Goal: Task Accomplishment & Management: Manage account settings

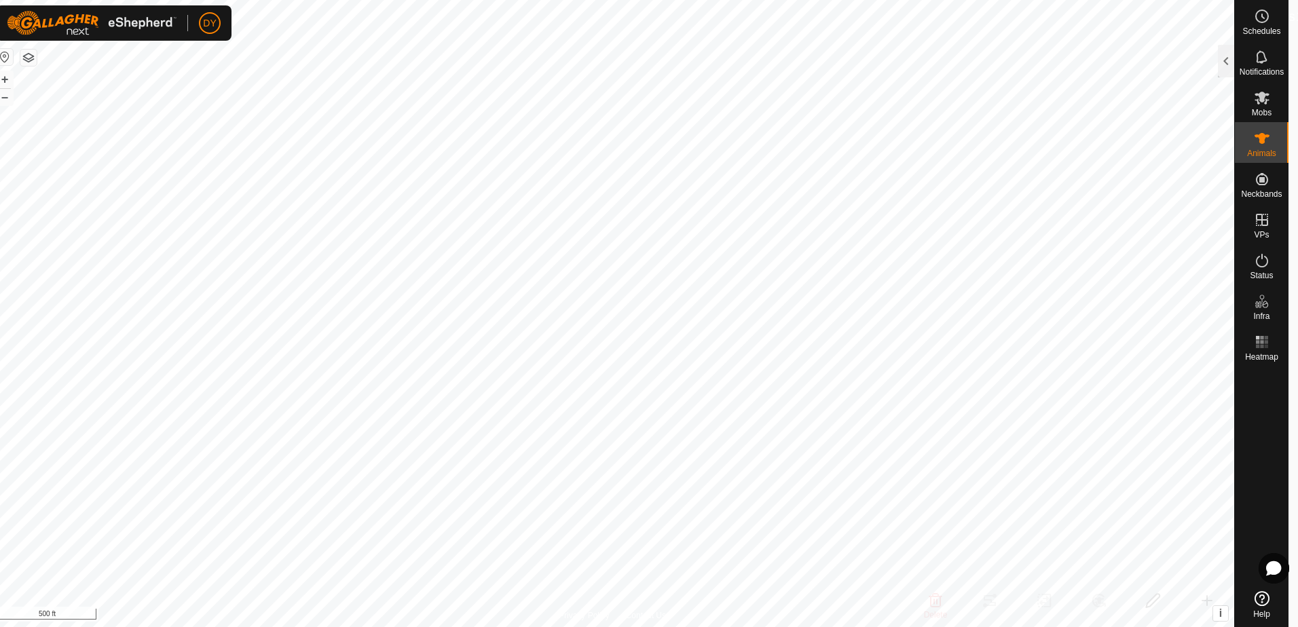
scroll to position [2647, 0]
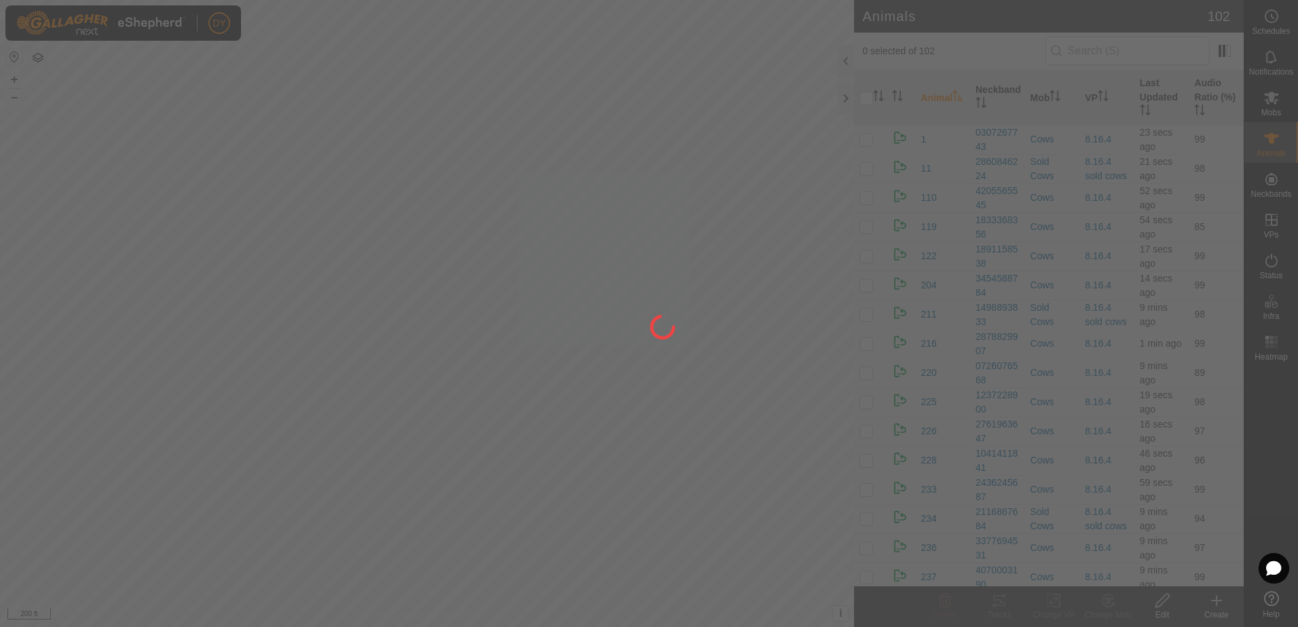
drag, startPoint x: 307, startPoint y: 176, endPoint x: 425, endPoint y: 183, distance: 117.6
click at [424, 183] on div at bounding box center [649, 313] width 1298 height 627
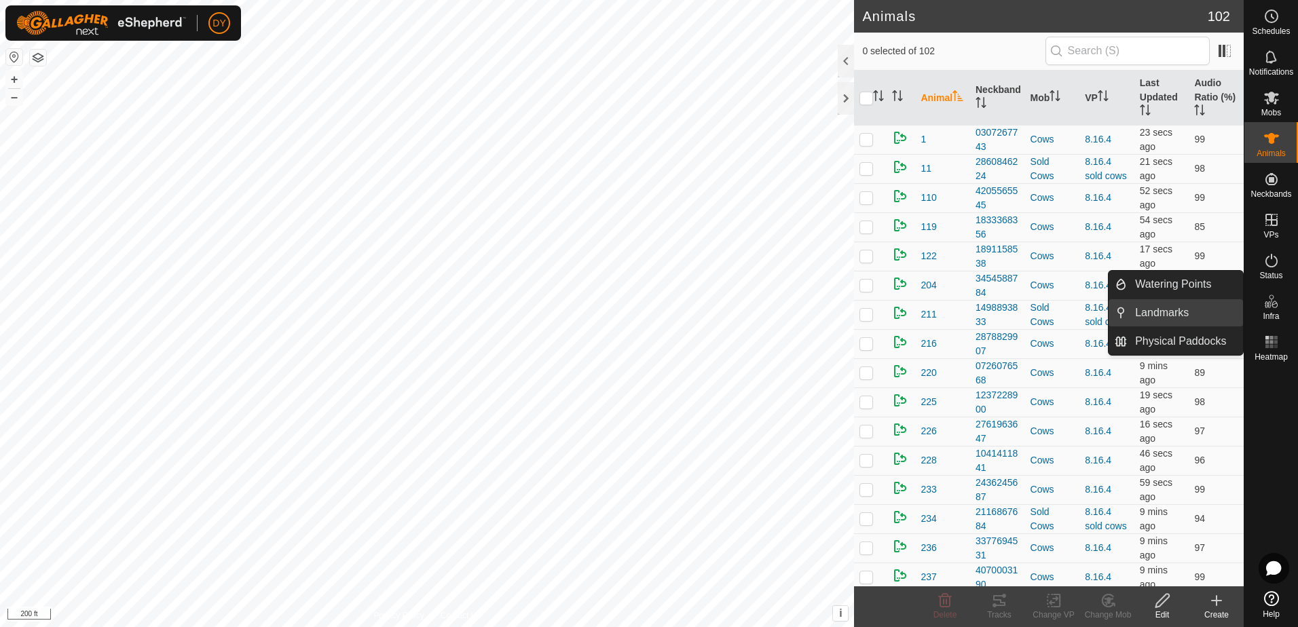
click at [1184, 316] on link "Landmarks" at bounding box center [1185, 312] width 116 height 27
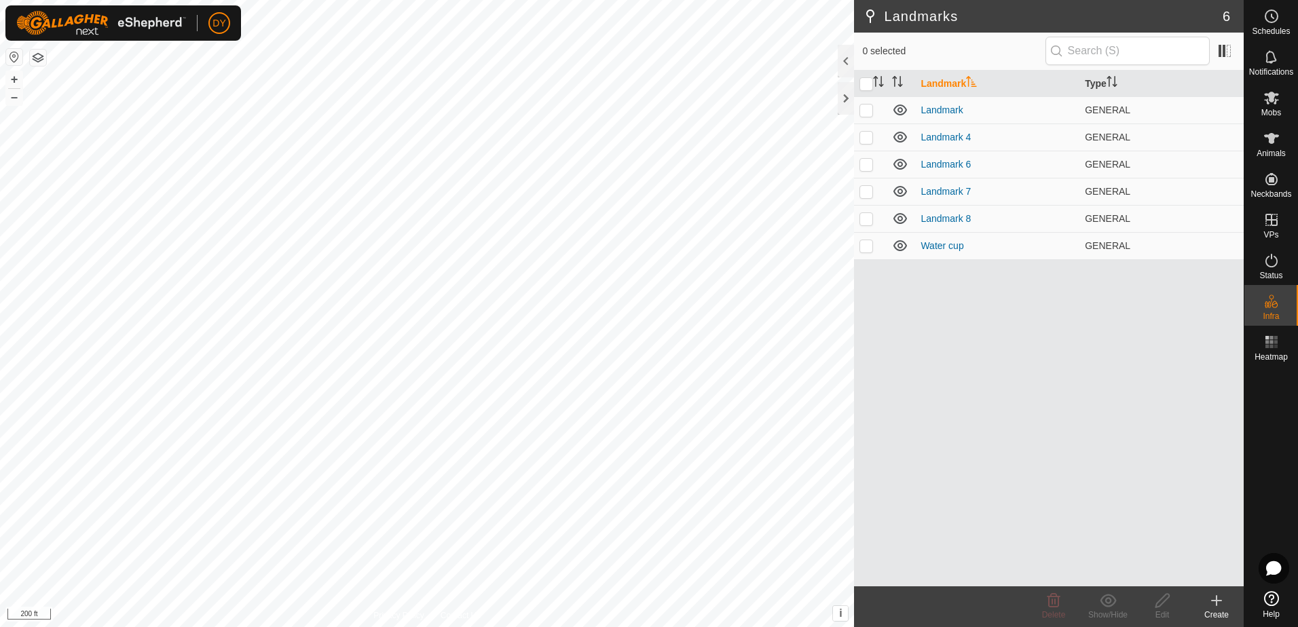
click at [1215, 599] on icon at bounding box center [1216, 601] width 16 height 16
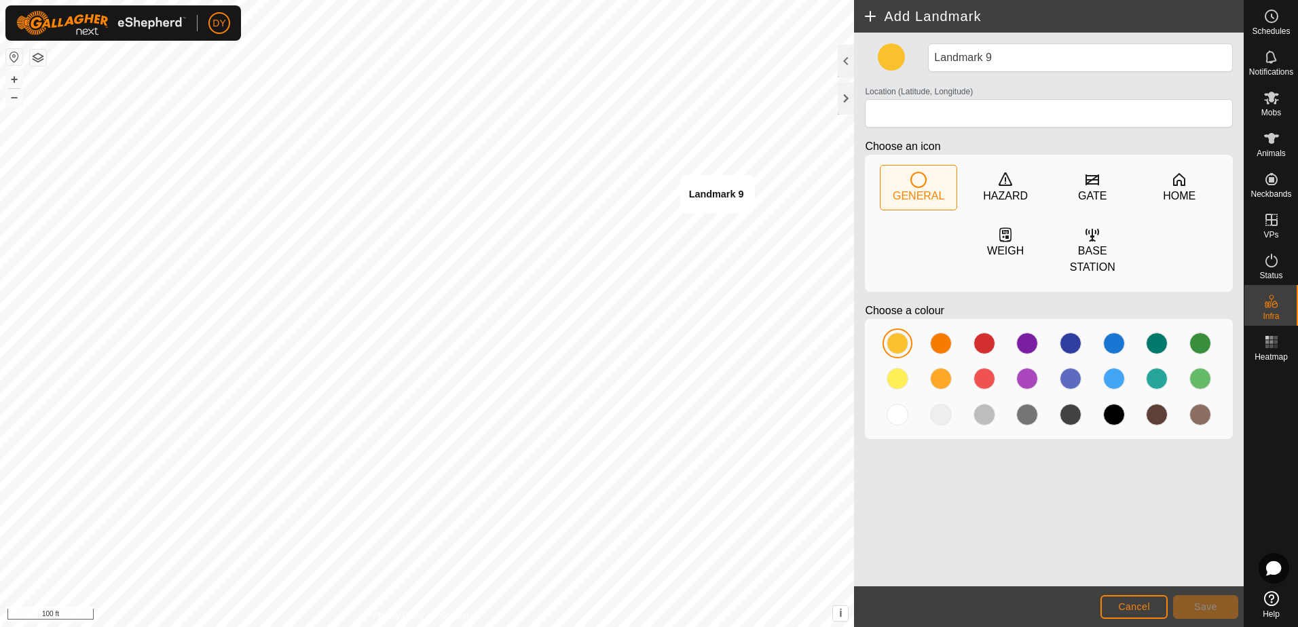
type input "43.354919, -90.018251"
click at [1072, 336] on div at bounding box center [1070, 344] width 22 height 22
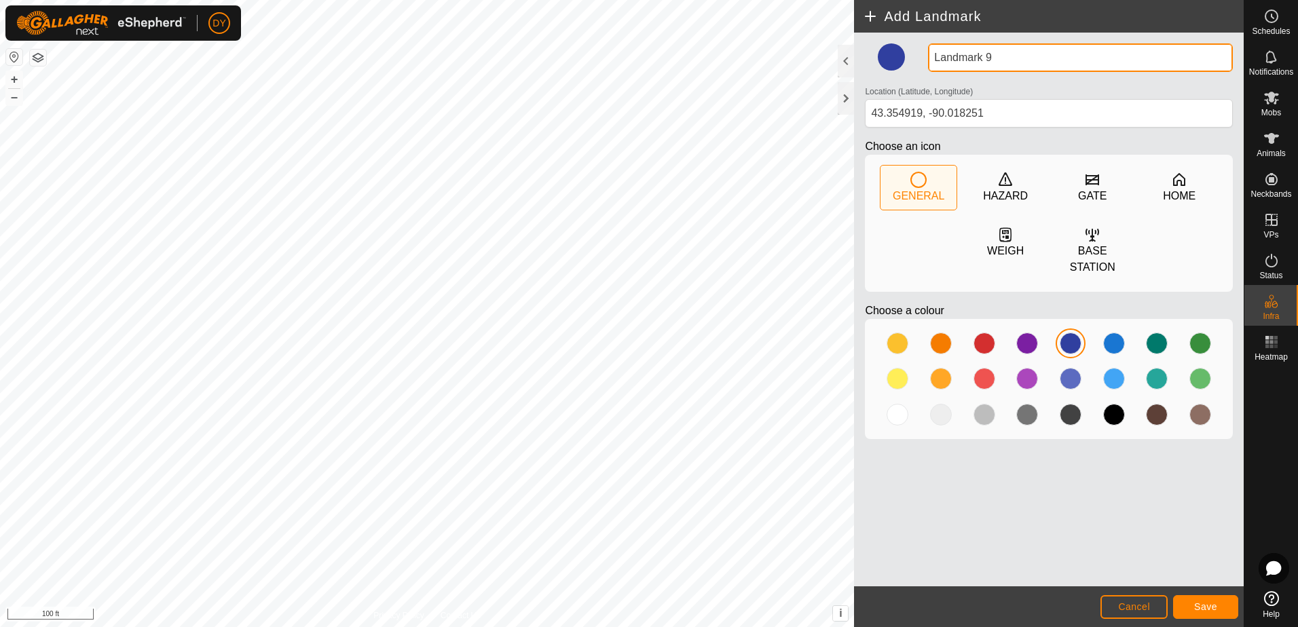
drag, startPoint x: 915, startPoint y: 54, endPoint x: 895, endPoint y: 60, distance: 20.4
click at [896, 59] on div "Landmark 9 Location (Latitude, Longitude) [GEOGRAPHIC_DATA] Choose an icon GENE…" at bounding box center [1048, 246] width 379 height 407
type input "water cup"
click at [1186, 618] on button "Save" at bounding box center [1205, 607] width 65 height 24
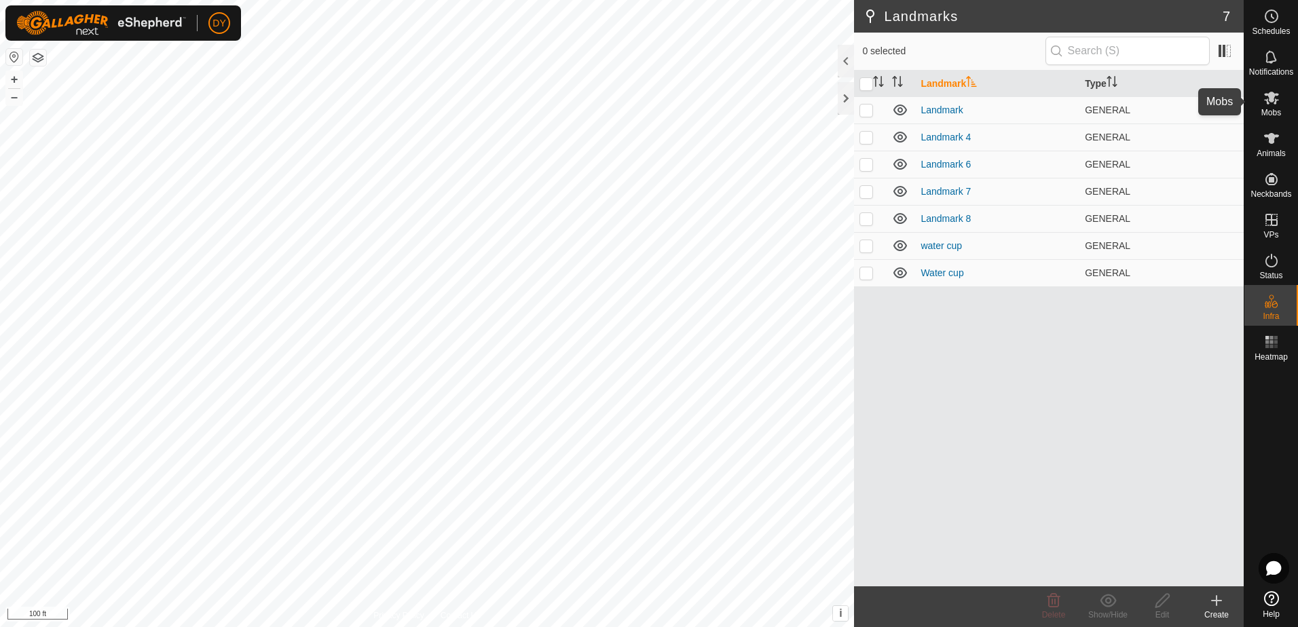
click at [1271, 100] on icon at bounding box center [1271, 98] width 15 height 13
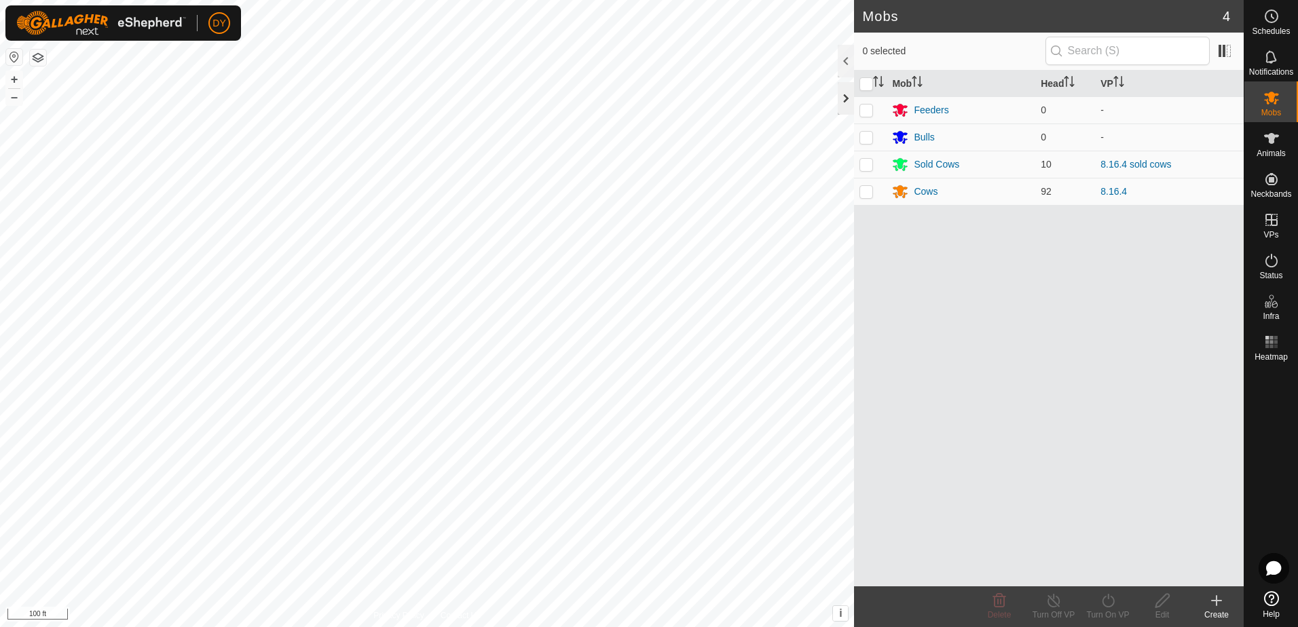
click at [845, 96] on div at bounding box center [846, 98] width 16 height 33
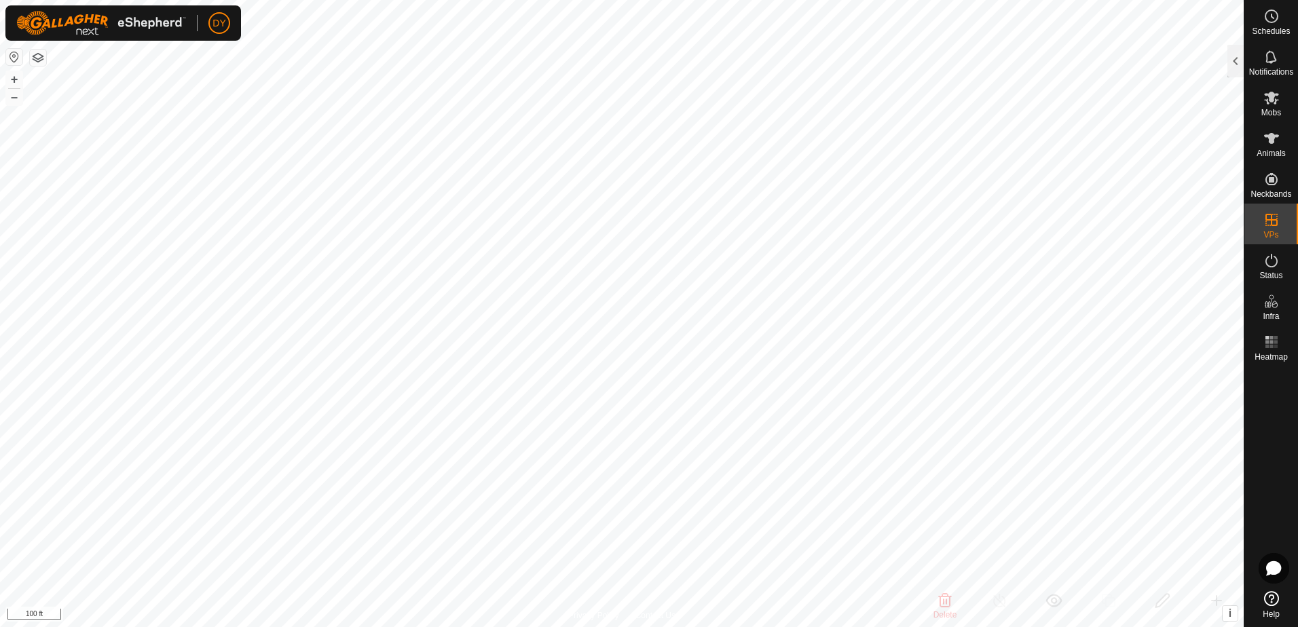
checkbox input "true"
checkbox input "false"
checkbox input "true"
checkbox input "false"
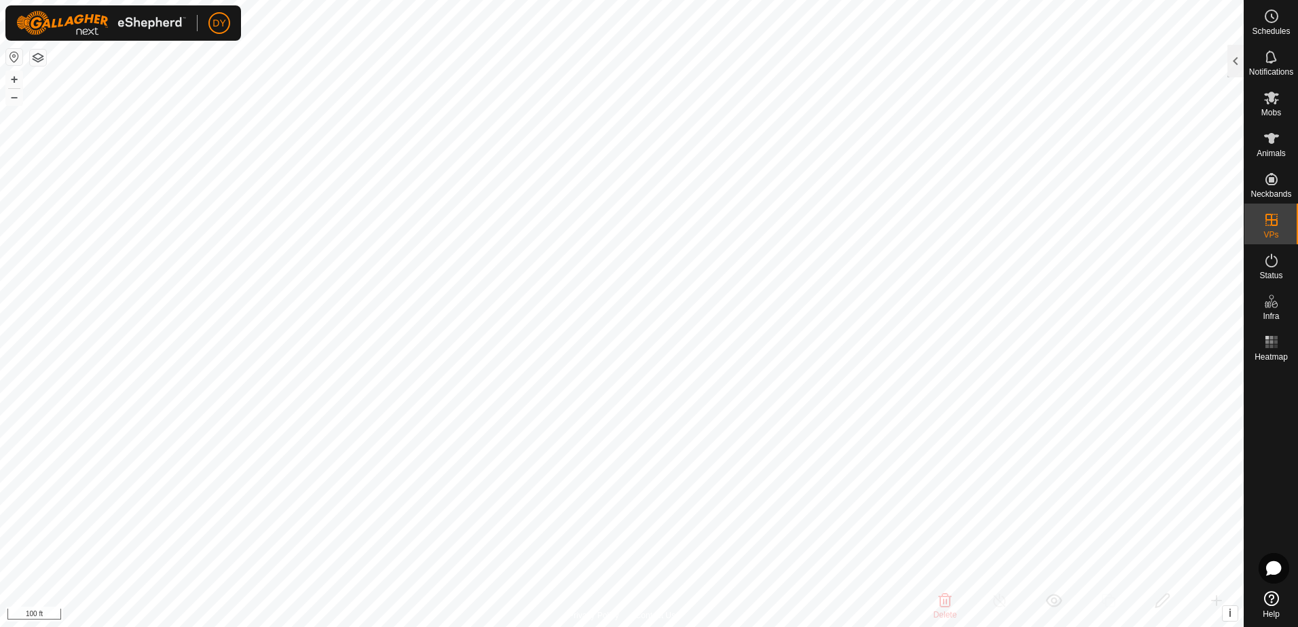
checkbox input "false"
checkbox input "true"
checkbox input "false"
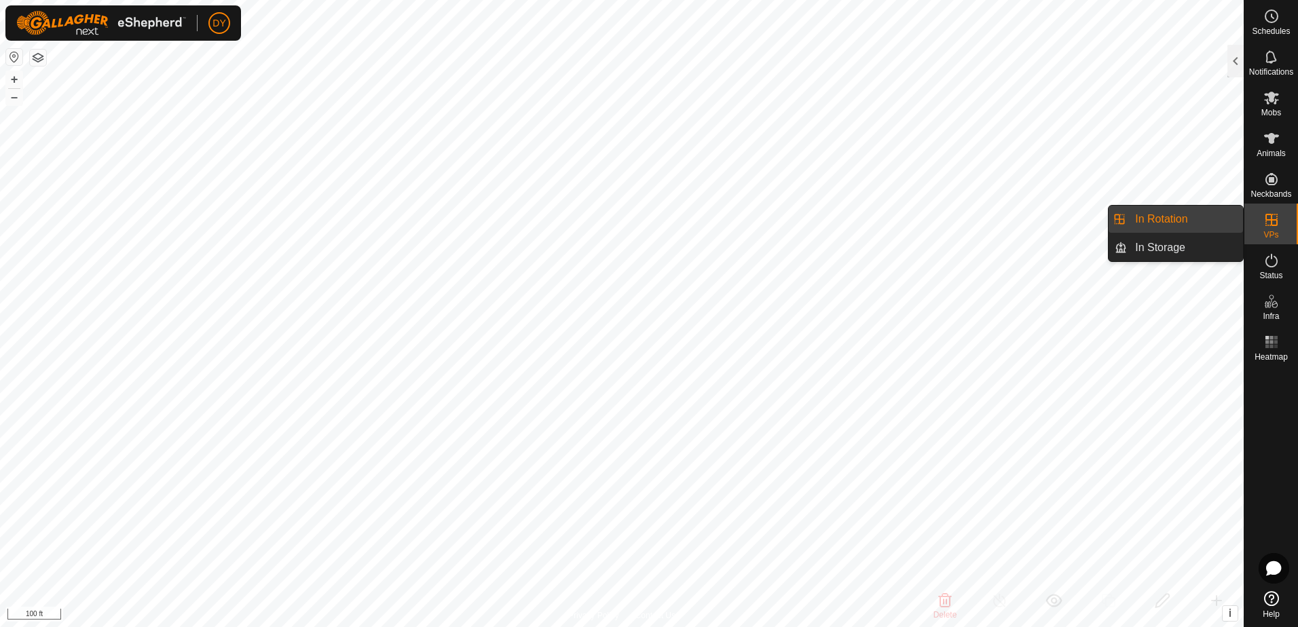
click at [1206, 214] on link "In Rotation" at bounding box center [1185, 219] width 116 height 27
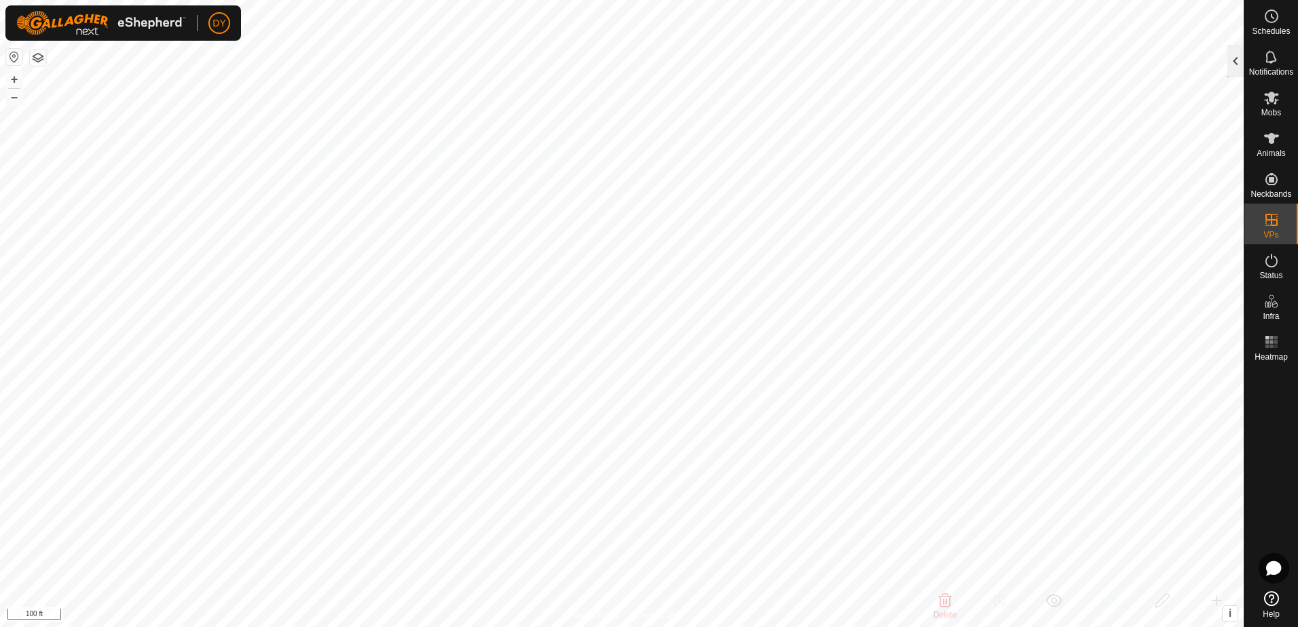
click at [1239, 56] on div at bounding box center [1235, 61] width 16 height 33
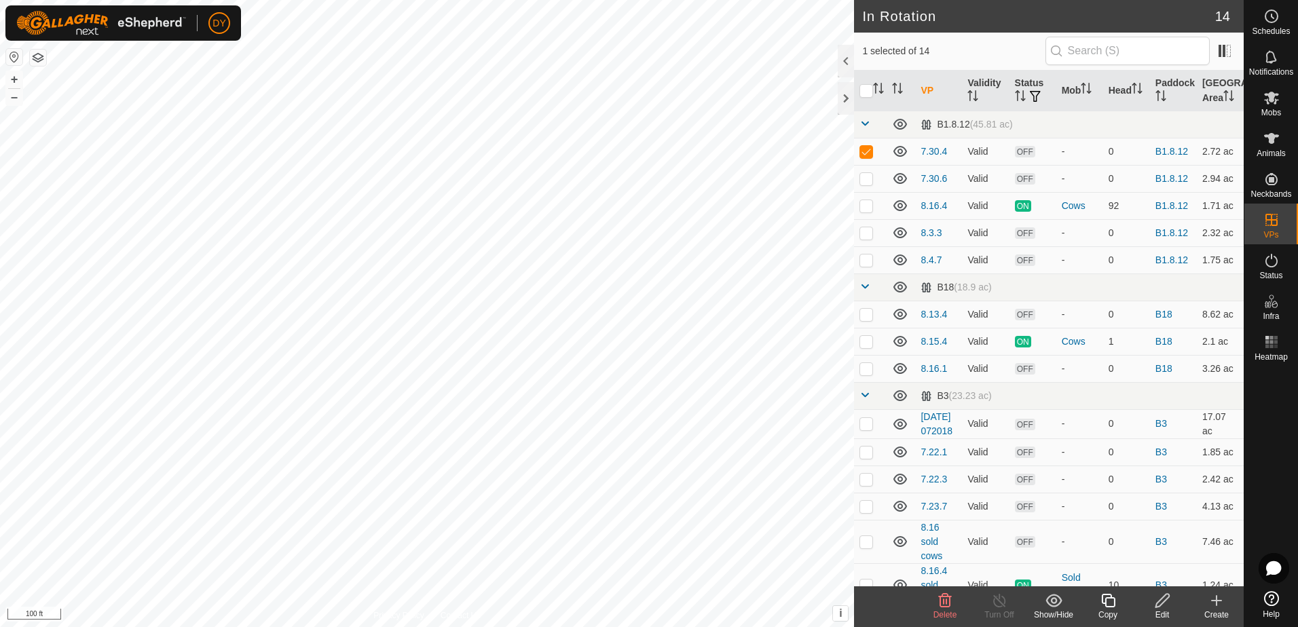
click at [943, 605] on icon at bounding box center [945, 601] width 16 height 16
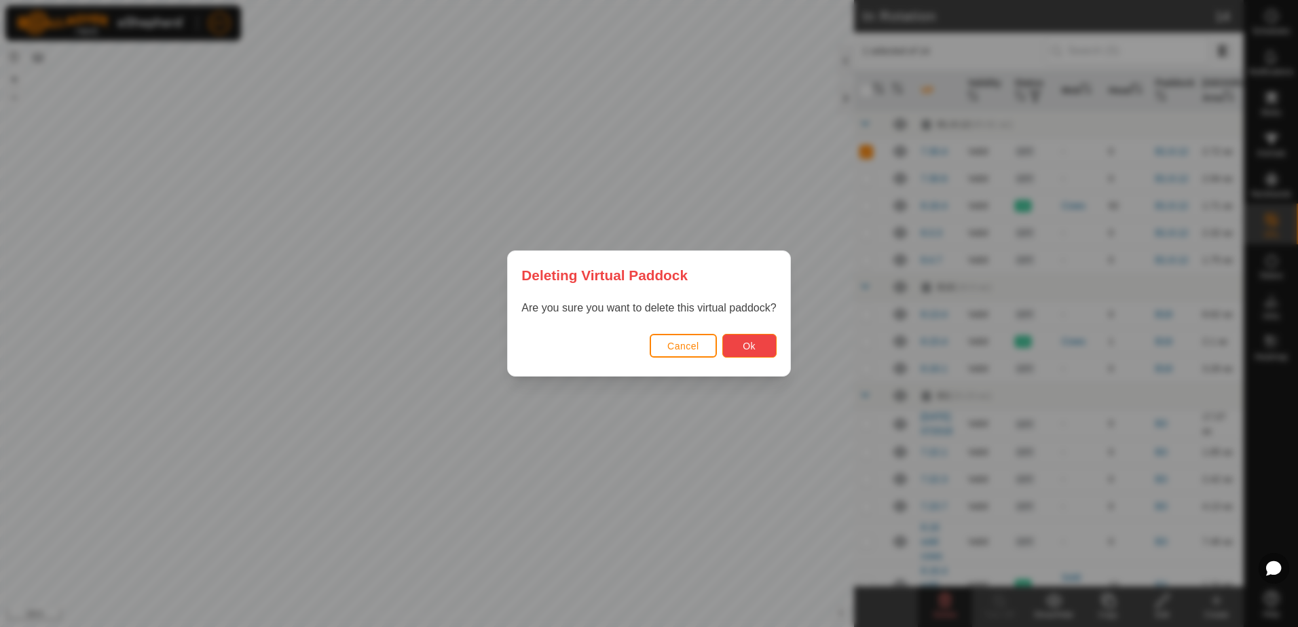
click at [771, 350] on button "Ok" at bounding box center [749, 346] width 54 height 24
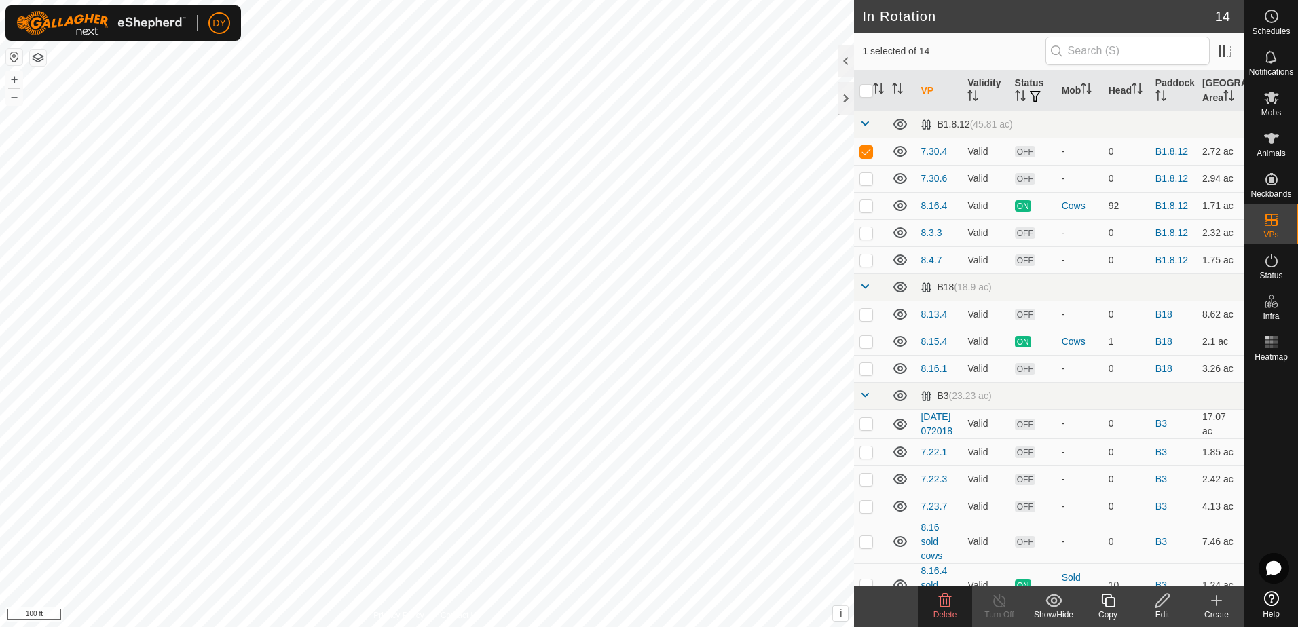
click at [962, 605] on delete-svg-icon at bounding box center [945, 601] width 54 height 16
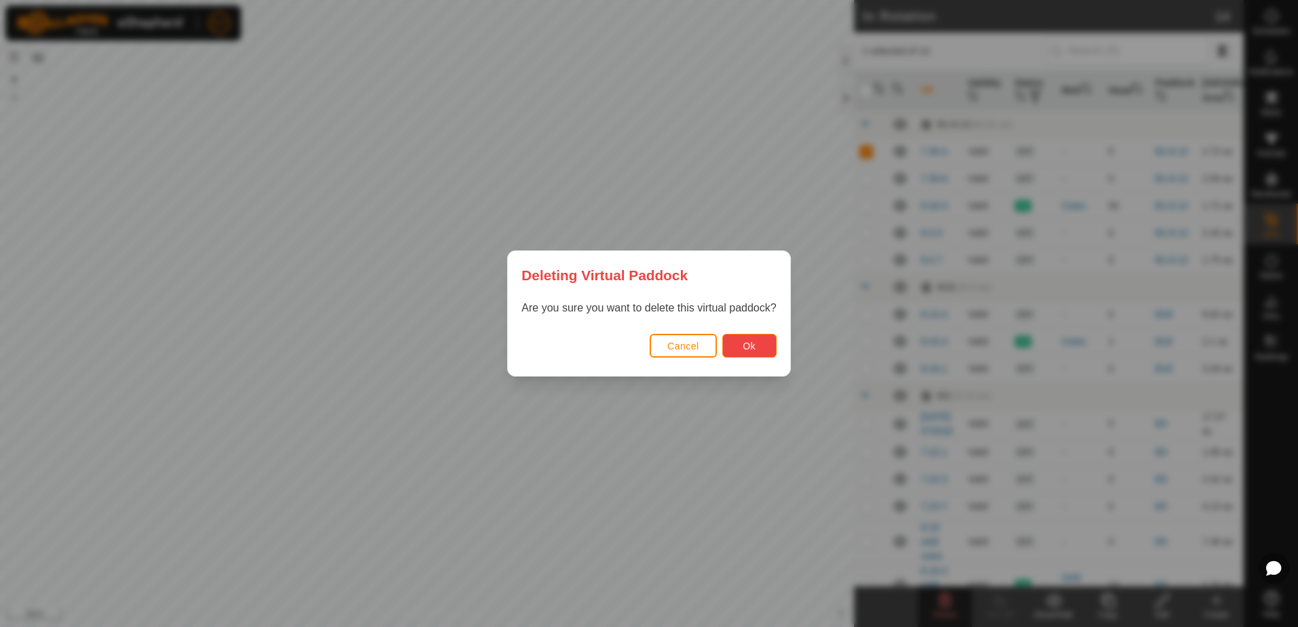
click at [752, 344] on span "Ok" at bounding box center [748, 346] width 13 height 11
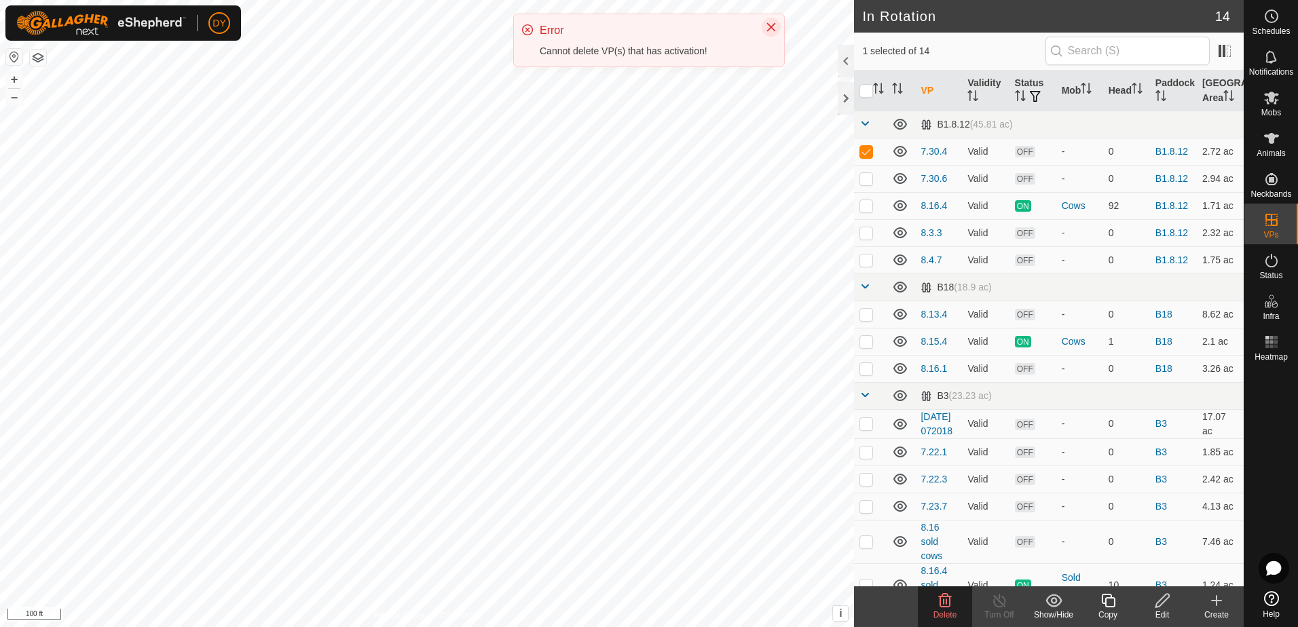
click at [772, 26] on icon "Close" at bounding box center [771, 27] width 9 height 9
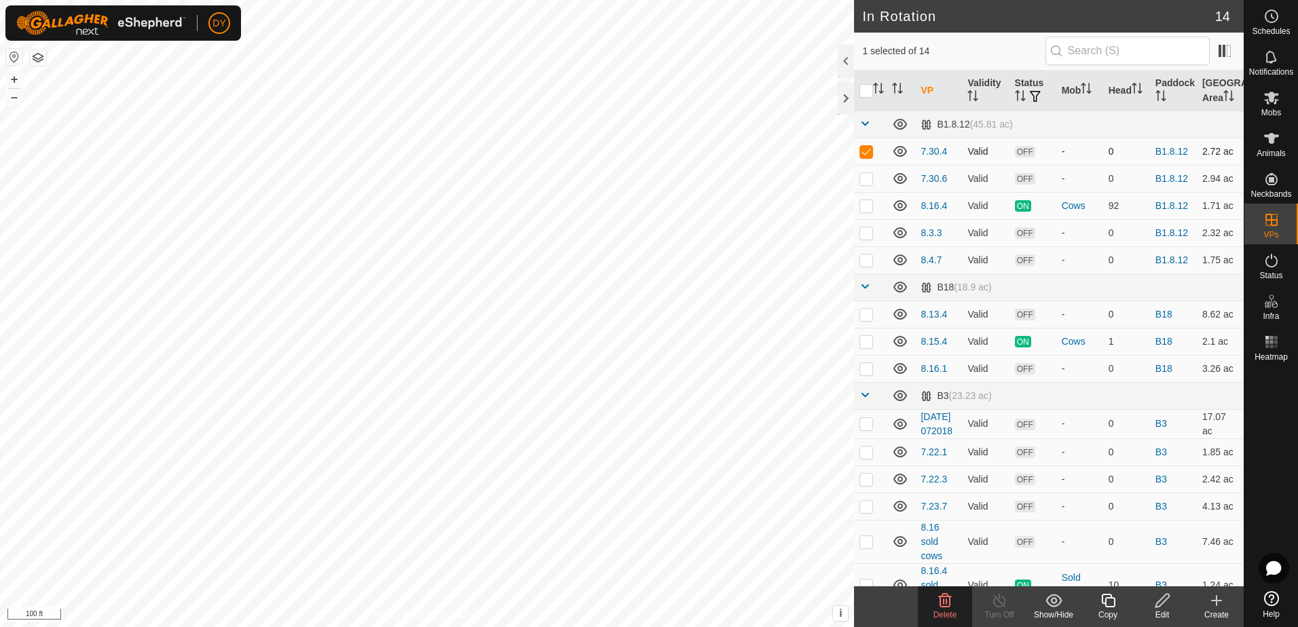
click at [867, 152] on p-checkbox at bounding box center [866, 151] width 14 height 11
checkbox input "false"
click at [943, 604] on icon at bounding box center [945, 601] width 13 height 14
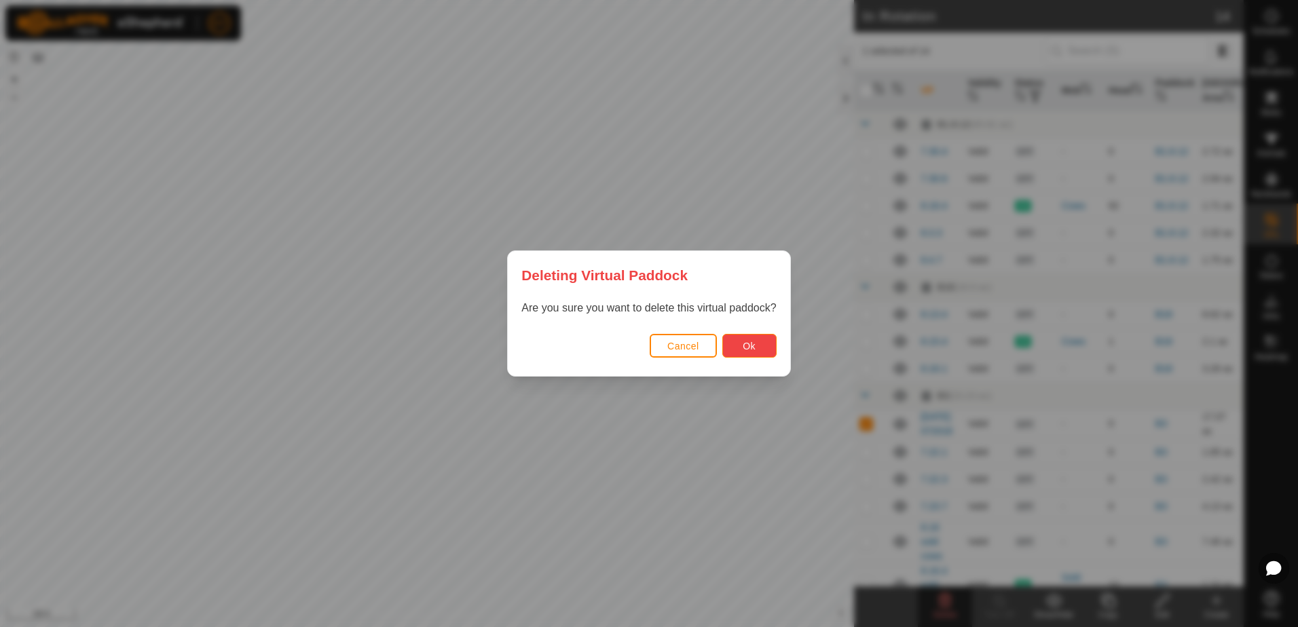
click at [742, 344] on span "Ok" at bounding box center [748, 346] width 13 height 11
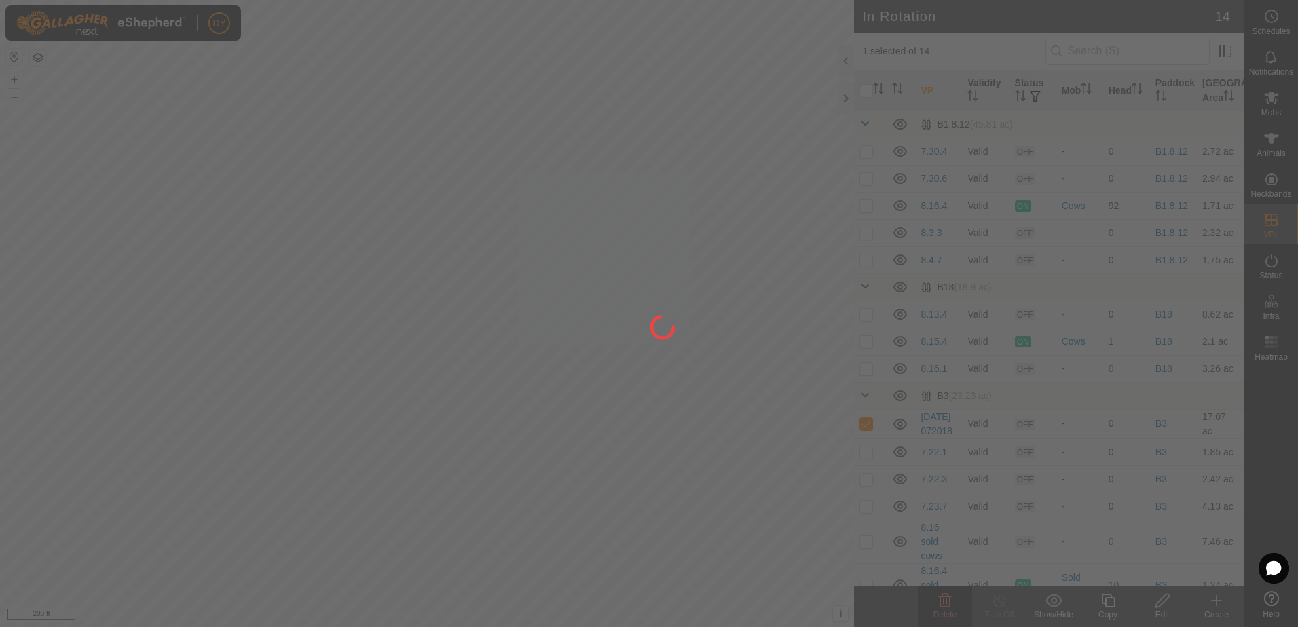
checkbox input "false"
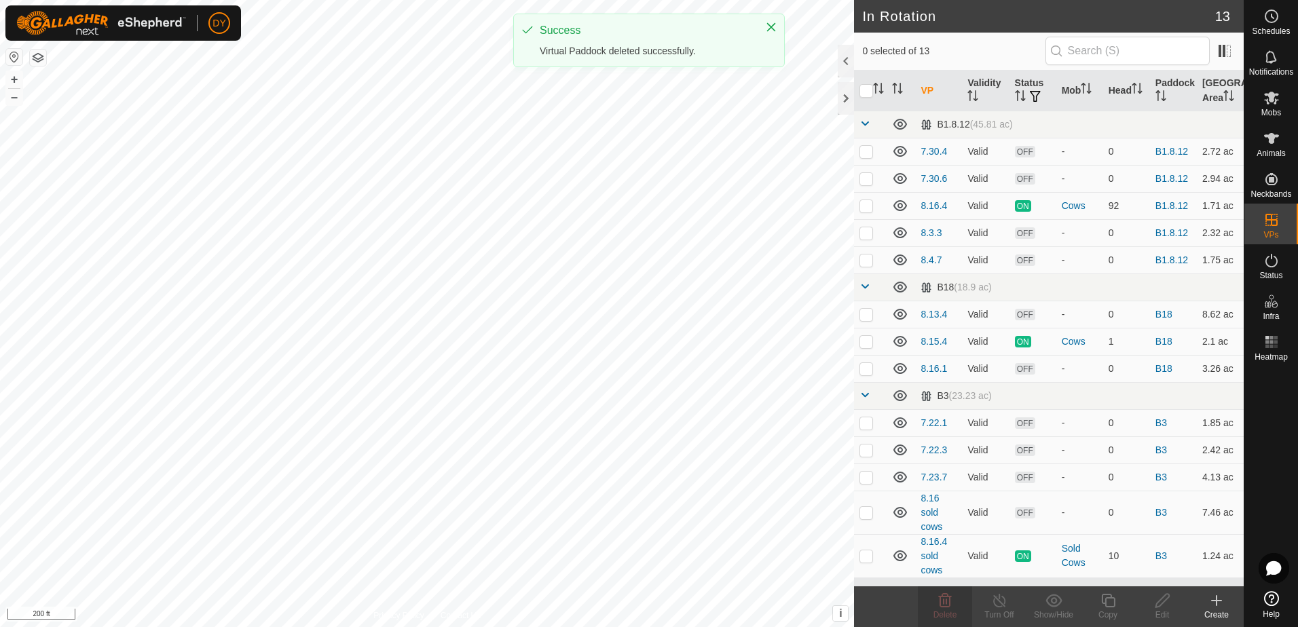
checkbox input "true"
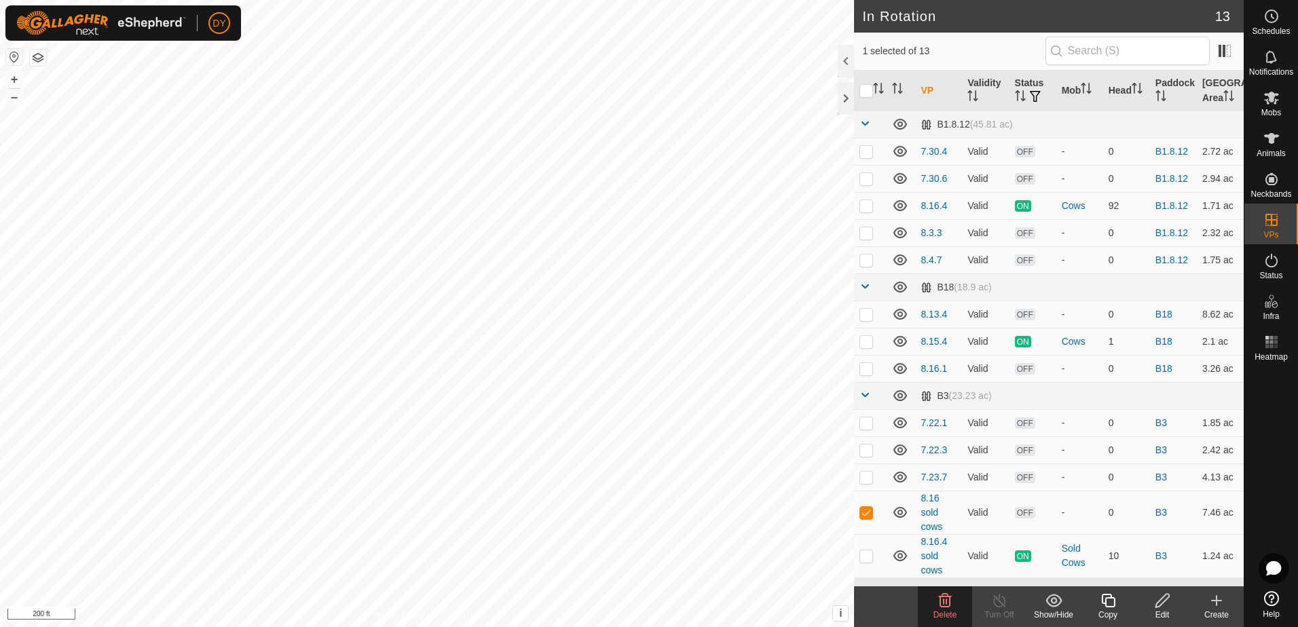
click at [947, 601] on icon at bounding box center [945, 601] width 13 height 14
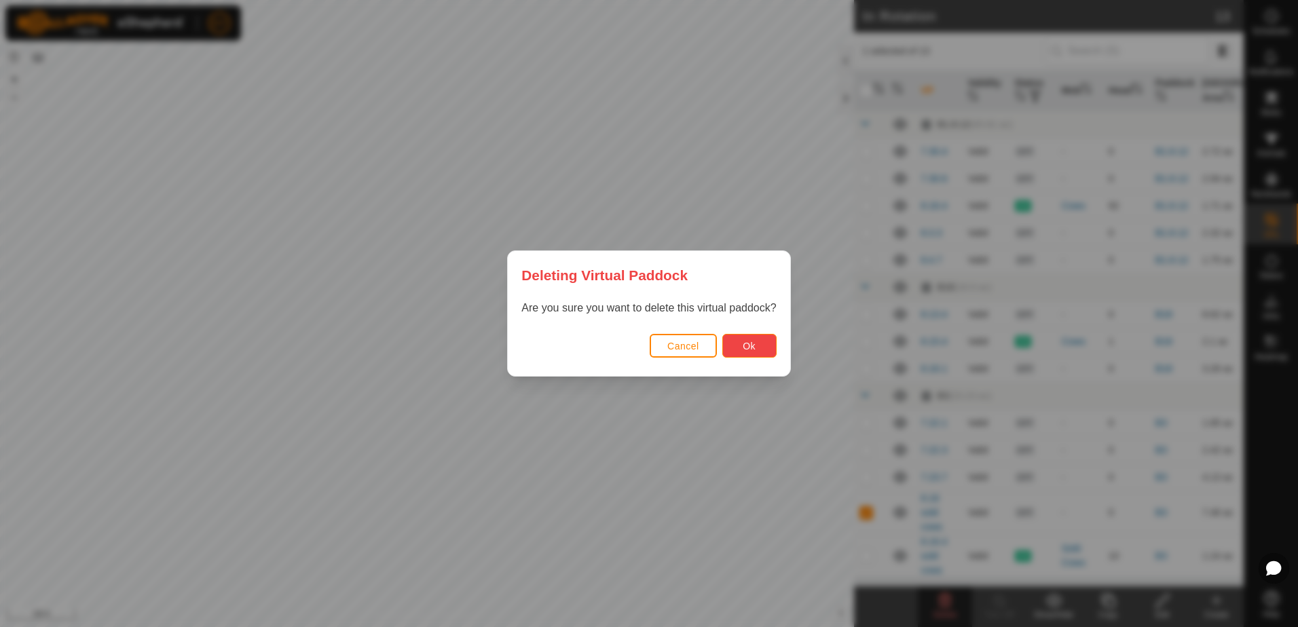
click at [764, 346] on button "Ok" at bounding box center [749, 346] width 54 height 24
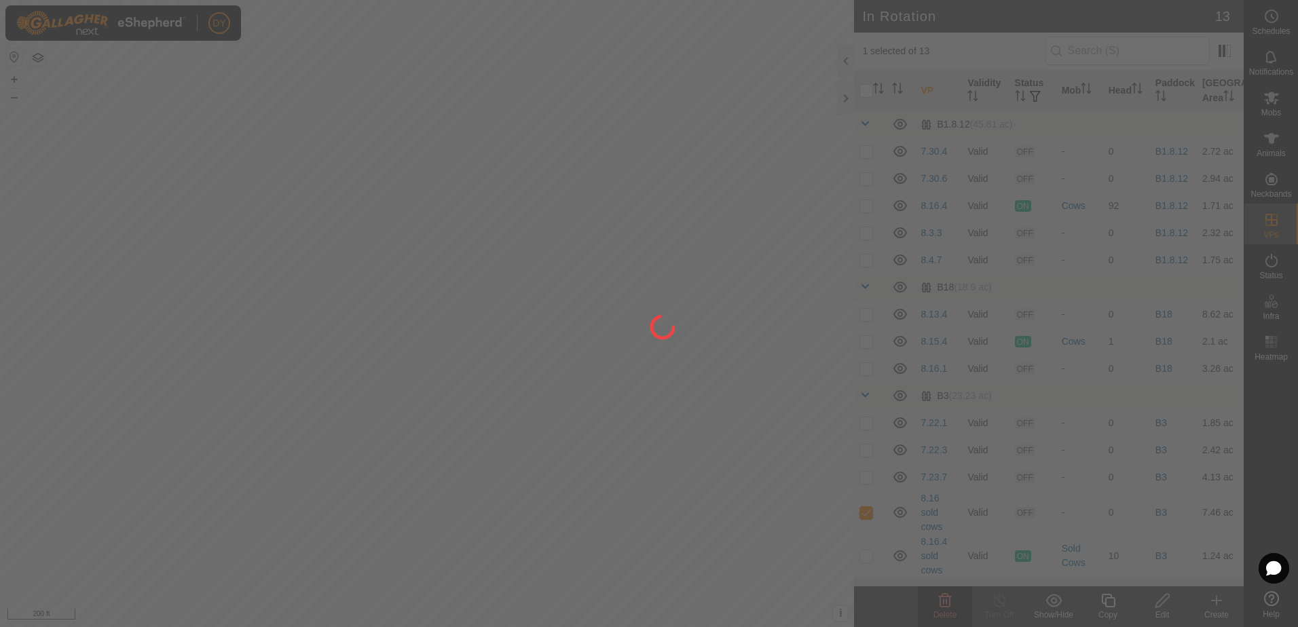
checkbox input "false"
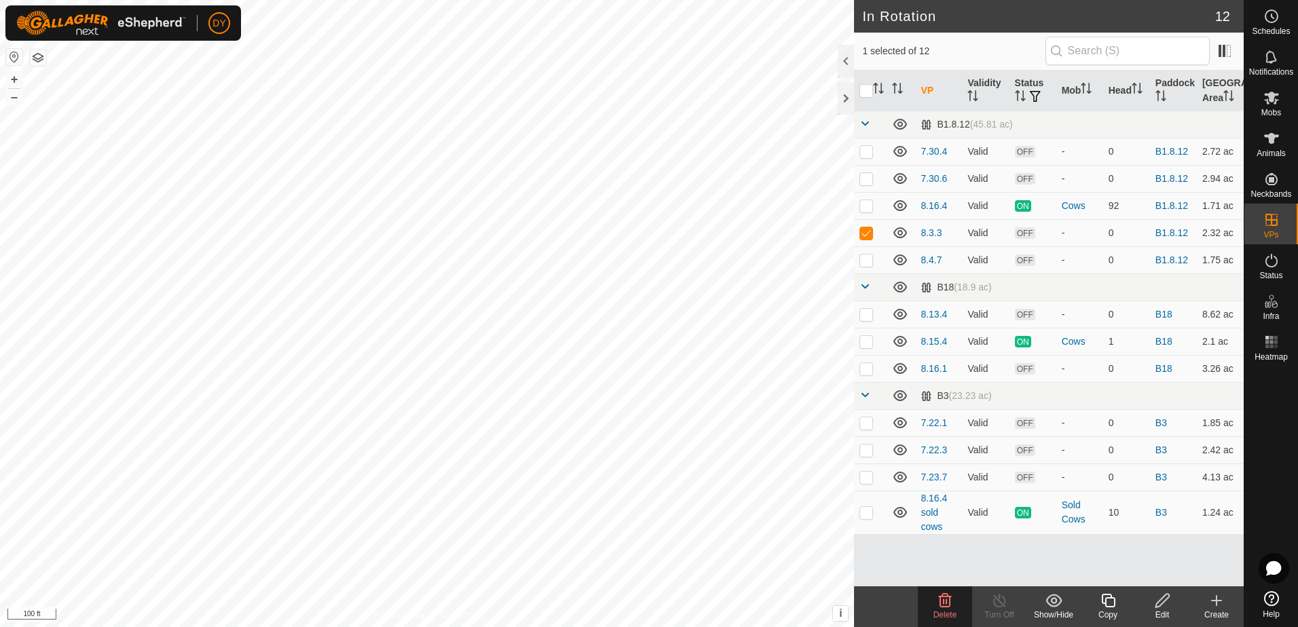
click at [941, 599] on icon at bounding box center [945, 601] width 16 height 16
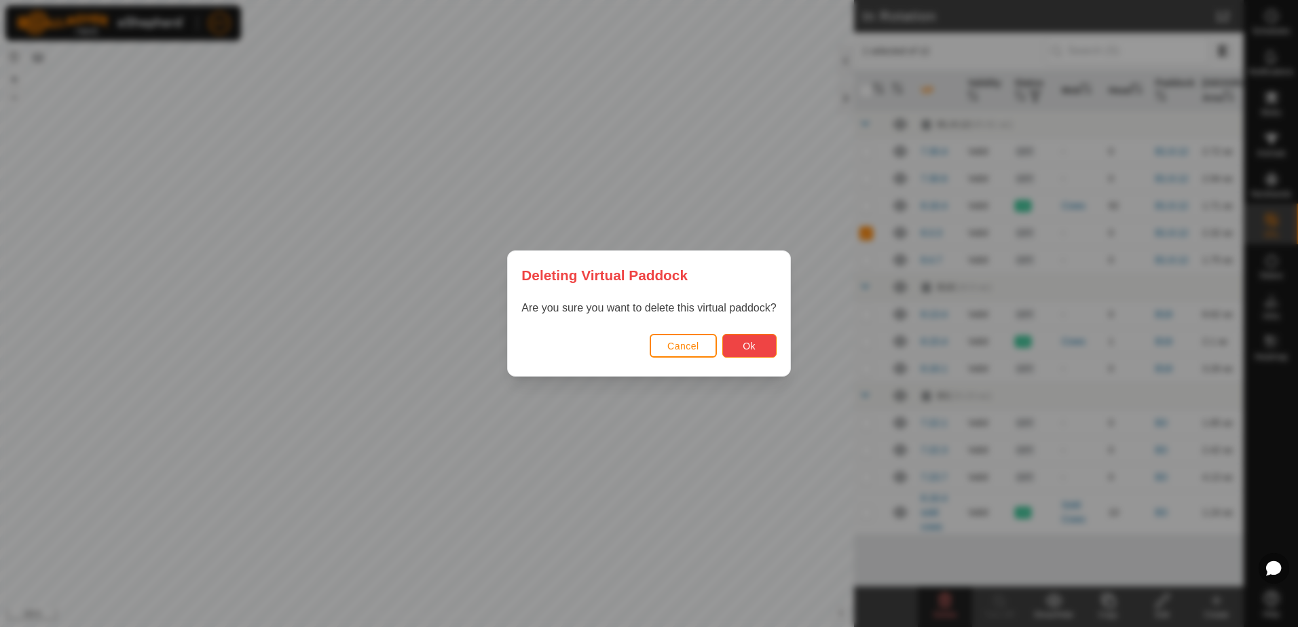
click at [759, 344] on button "Ok" at bounding box center [749, 346] width 54 height 24
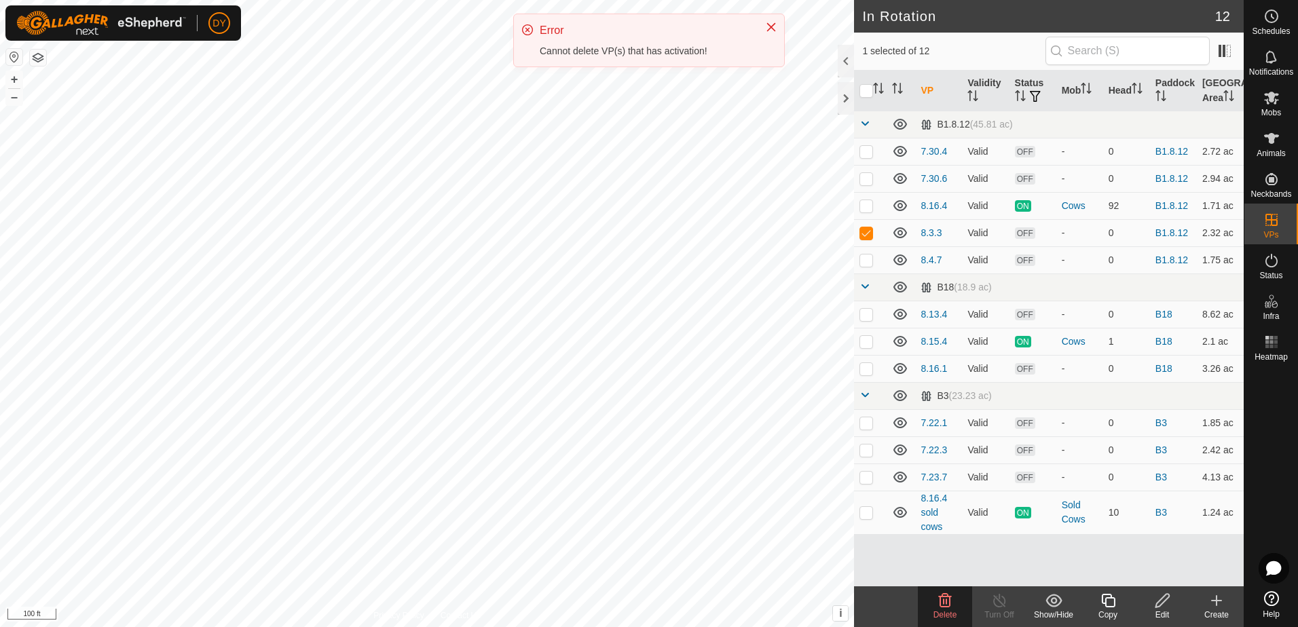
click at [1274, 605] on icon at bounding box center [1271, 598] width 15 height 15
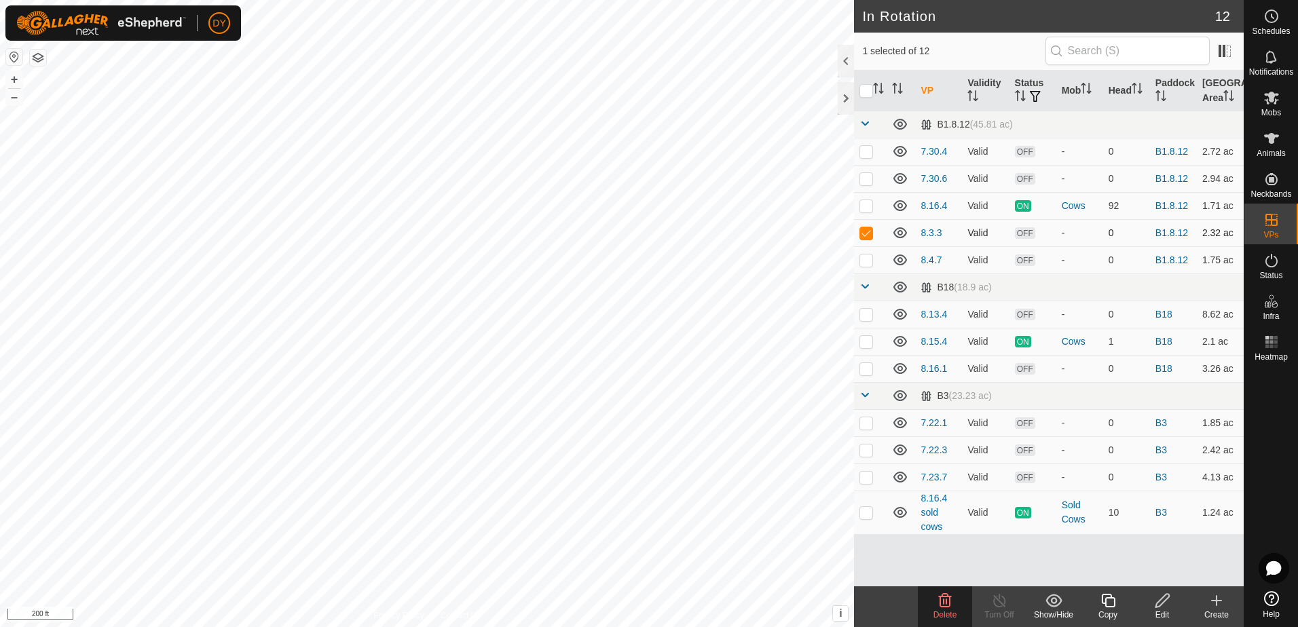
click at [867, 231] on p-checkbox at bounding box center [866, 232] width 14 height 11
checkbox input "false"
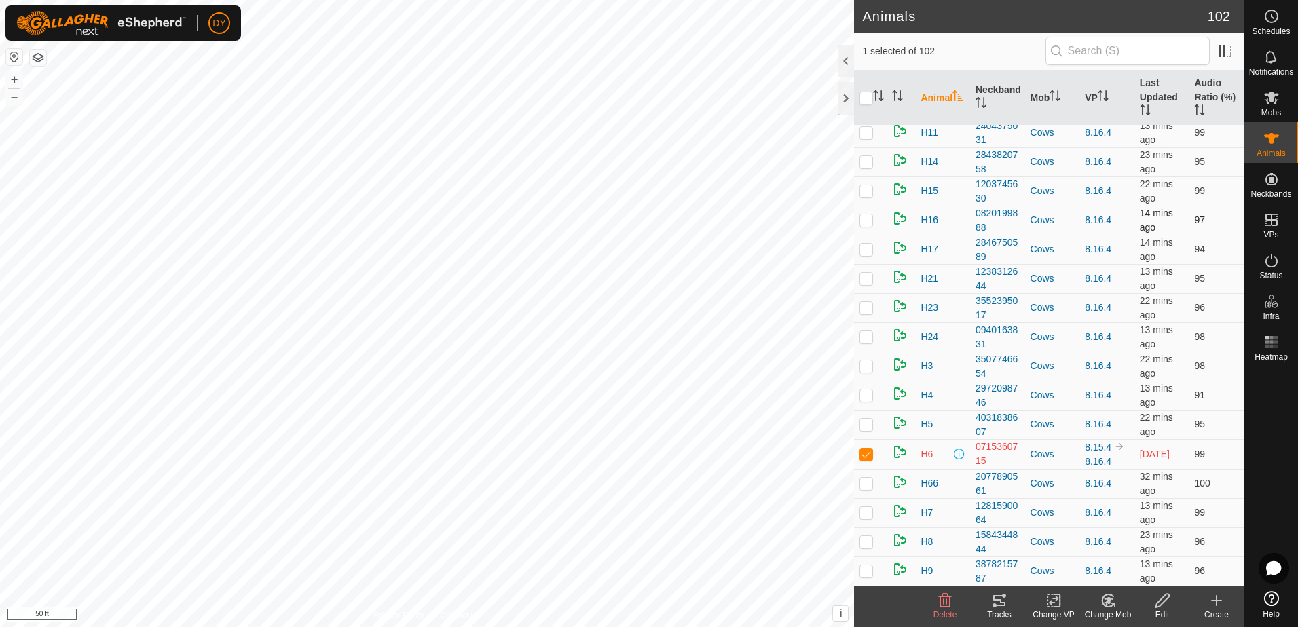
scroll to position [2673, 0]
click at [869, 449] on p-checkbox at bounding box center [866, 454] width 14 height 11
checkbox input "false"
